Goal: Information Seeking & Learning: Check status

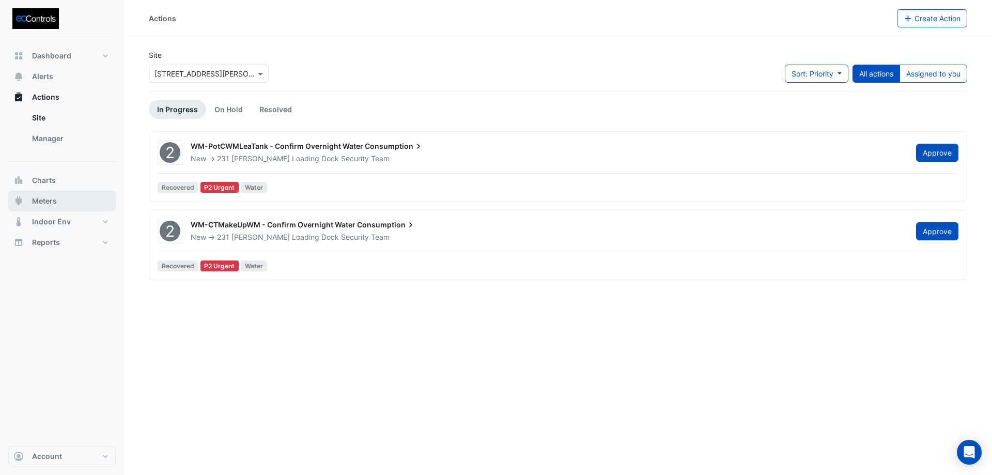
click at [62, 207] on button "Meters" at bounding box center [62, 201] width 108 height 21
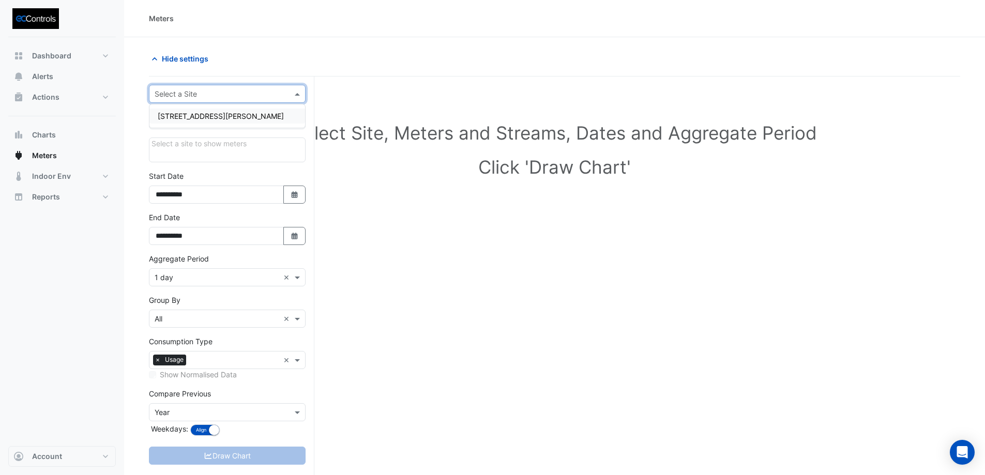
drag, startPoint x: 221, startPoint y: 97, endPoint x: 215, endPoint y: 104, distance: 9.2
click at [221, 96] on input "text" at bounding box center [217, 94] width 125 height 11
click at [210, 117] on span "[STREET_ADDRESS][PERSON_NAME]" at bounding box center [221, 116] width 126 height 9
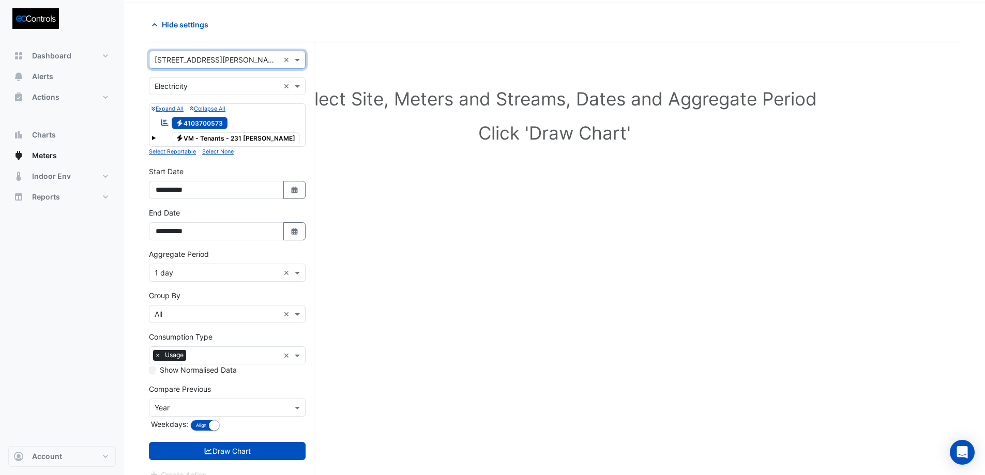
scroll to position [48, 0]
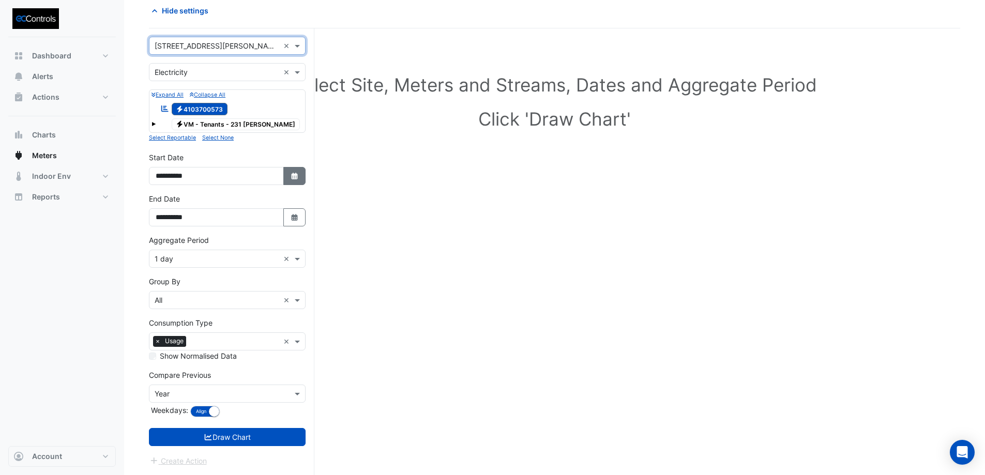
click at [289, 170] on button "Select Date" at bounding box center [294, 176] width 23 height 18
select select "*"
select select "****"
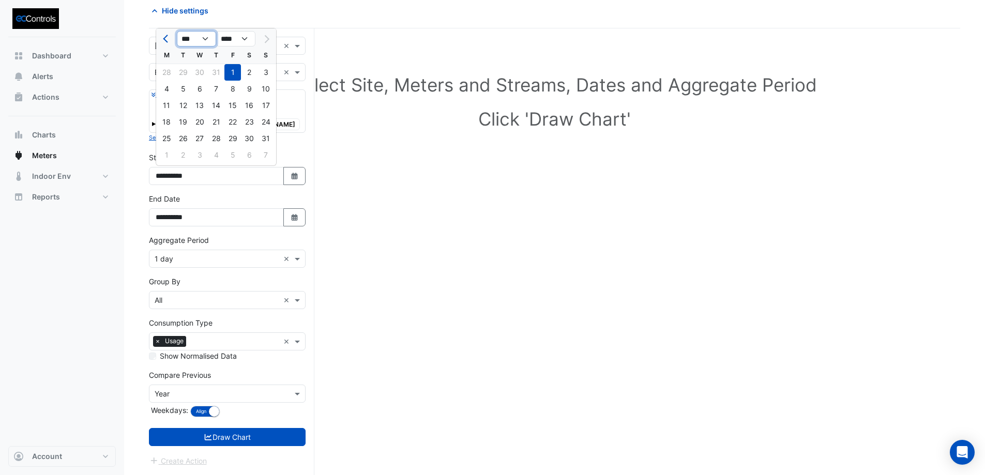
click at [203, 40] on select "*** *** *** *** *** *** *** ***" at bounding box center [196, 39] width 39 height 16
select select "*"
click at [177, 31] on select "*** *** *** *** *** *** *** ***" at bounding box center [196, 39] width 39 height 16
click at [246, 74] on div "1" at bounding box center [249, 72] width 17 height 17
type input "**********"
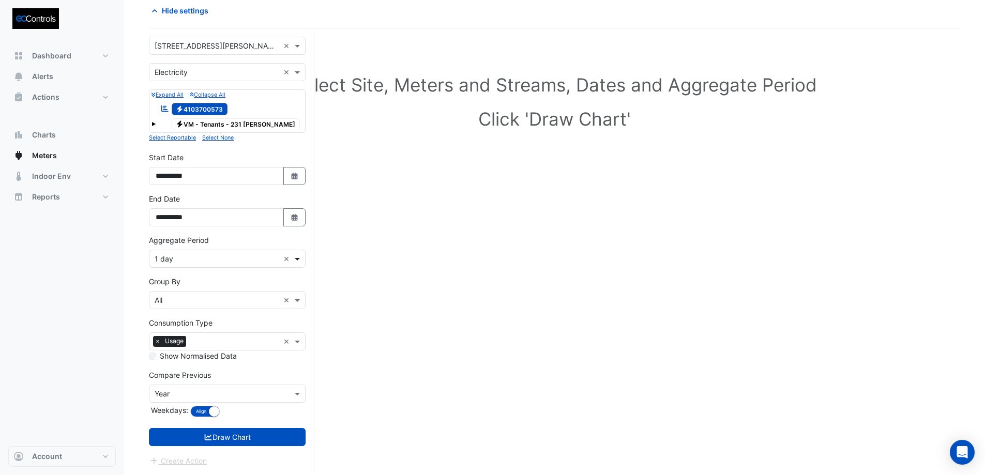
click at [299, 261] on span at bounding box center [298, 258] width 13 height 11
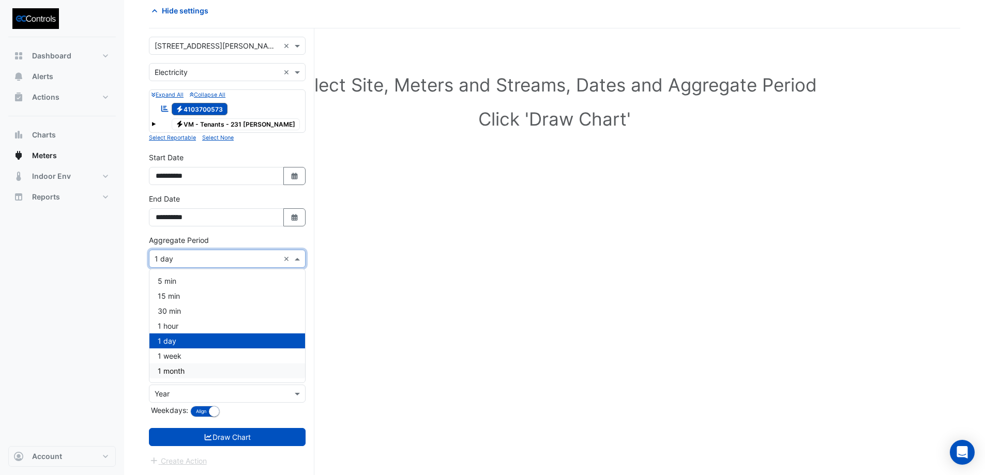
click at [195, 370] on div "1 month" at bounding box center [227, 370] width 156 height 15
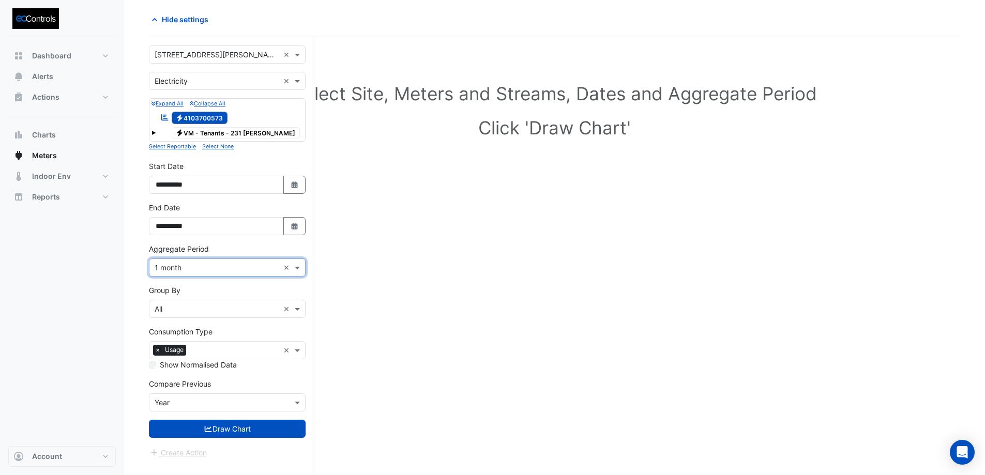
scroll to position [39, 0]
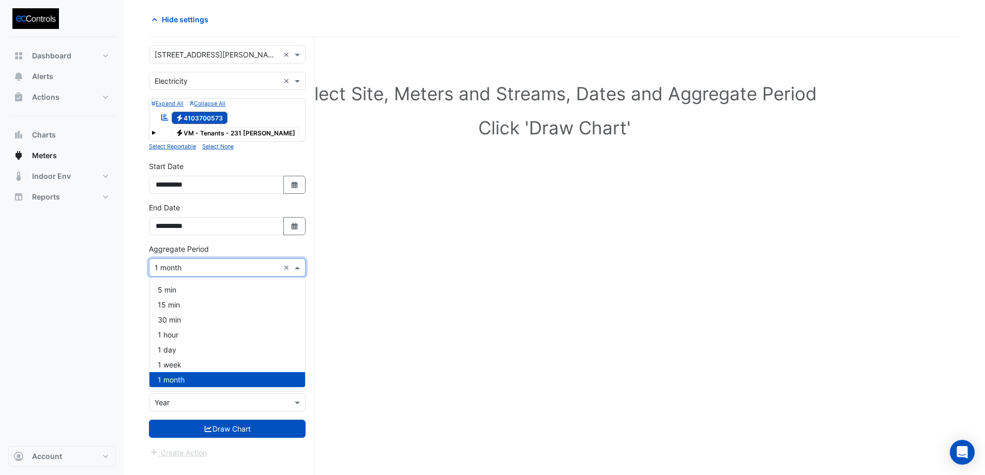
click at [301, 270] on span at bounding box center [298, 267] width 13 height 11
click at [231, 348] on div "1 day" at bounding box center [227, 349] width 156 height 15
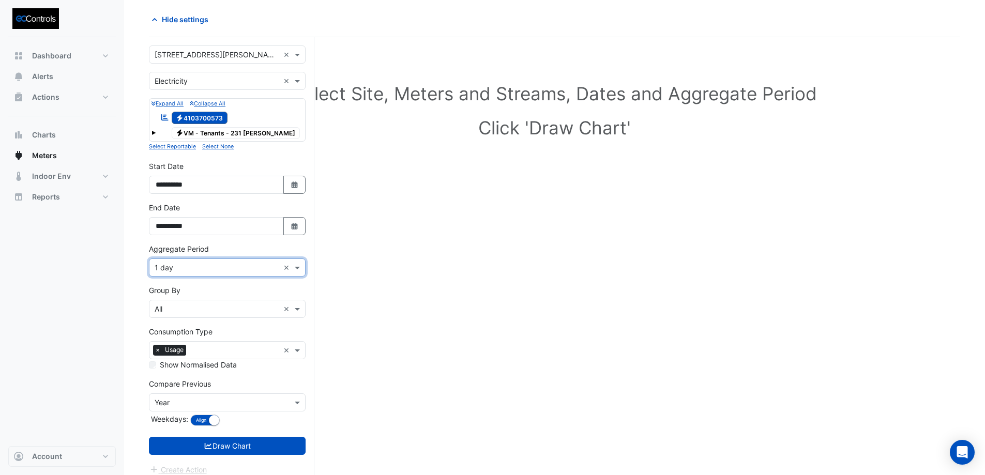
scroll to position [48, 0]
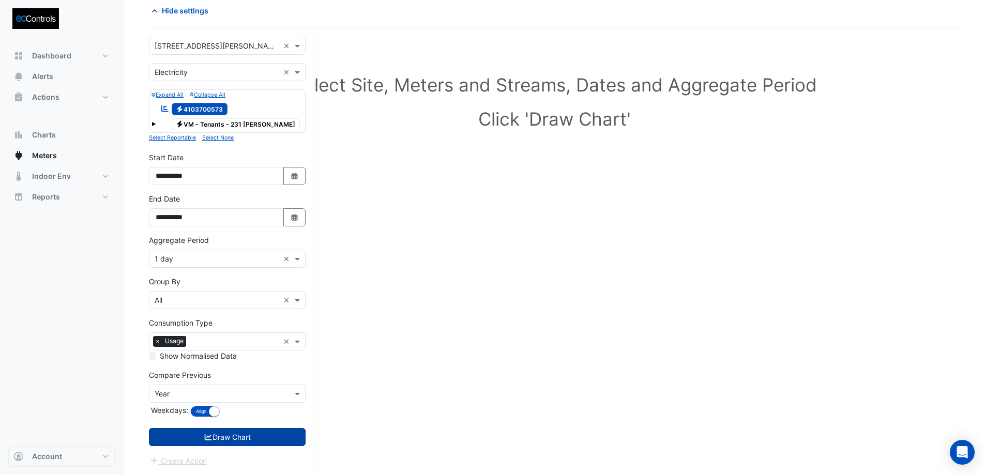
click at [242, 440] on button "Draw Chart" at bounding box center [227, 437] width 157 height 18
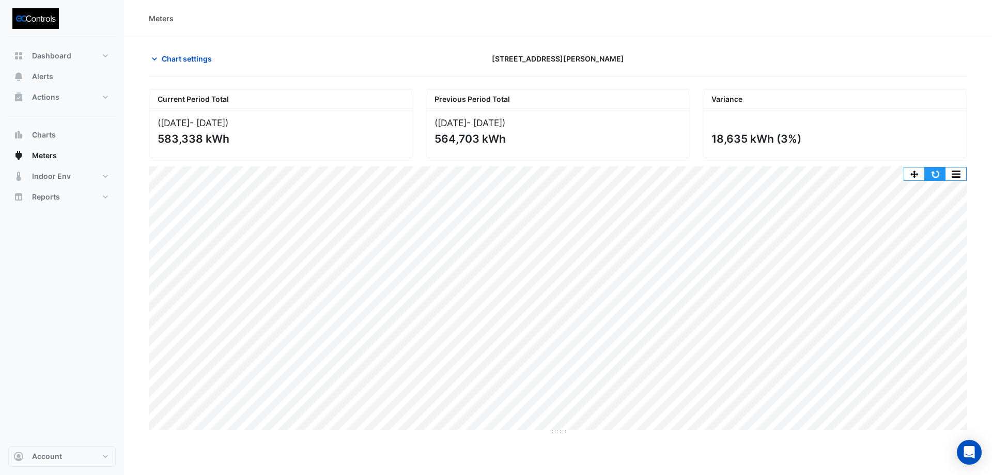
click at [931, 176] on button "button" at bounding box center [935, 173] width 21 height 13
